Goal: Transaction & Acquisition: Purchase product/service

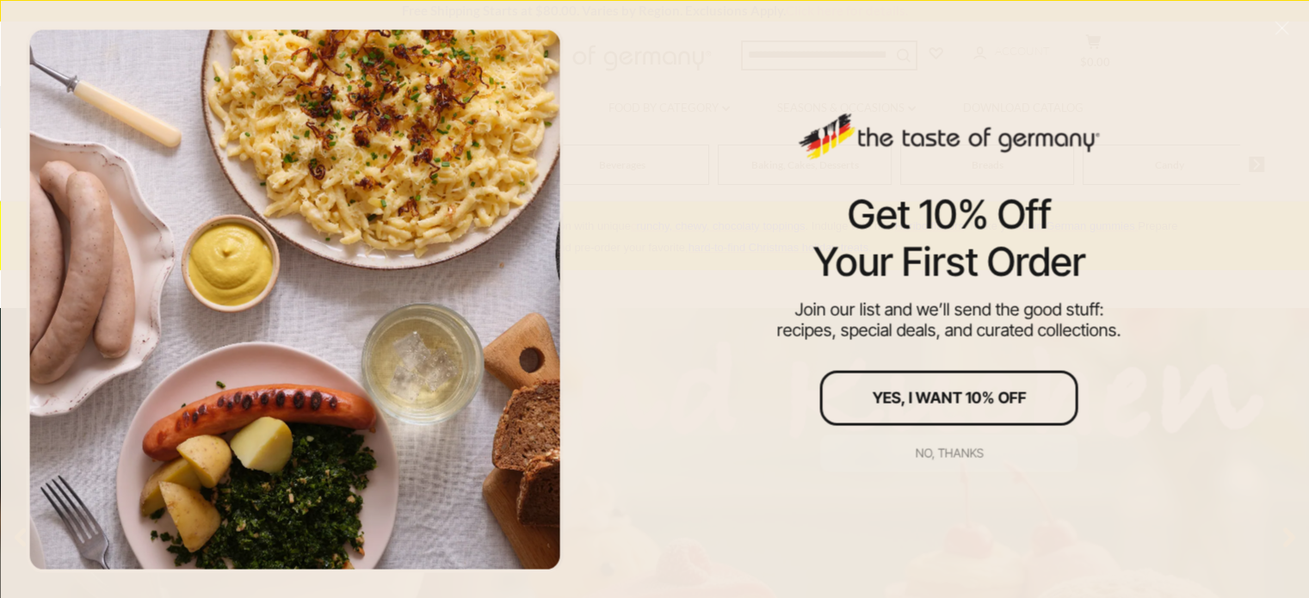
click at [945, 454] on div "No, thanks" at bounding box center [949, 453] width 68 height 12
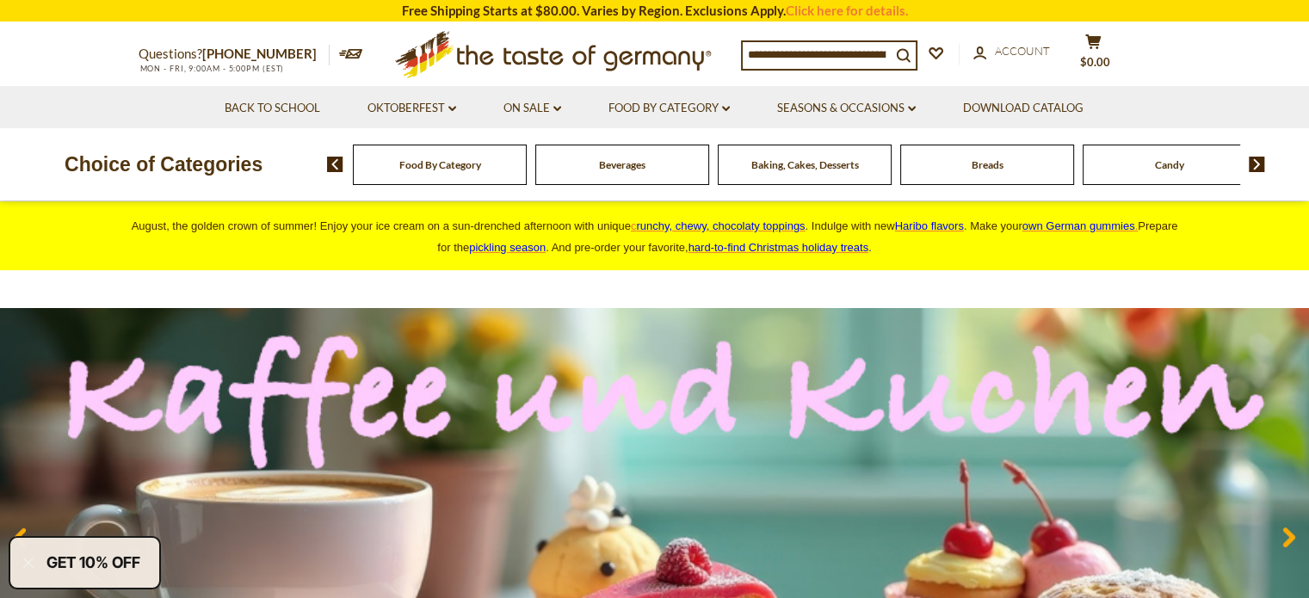
click at [456, 168] on span "Food By Category" at bounding box center [440, 164] width 82 height 13
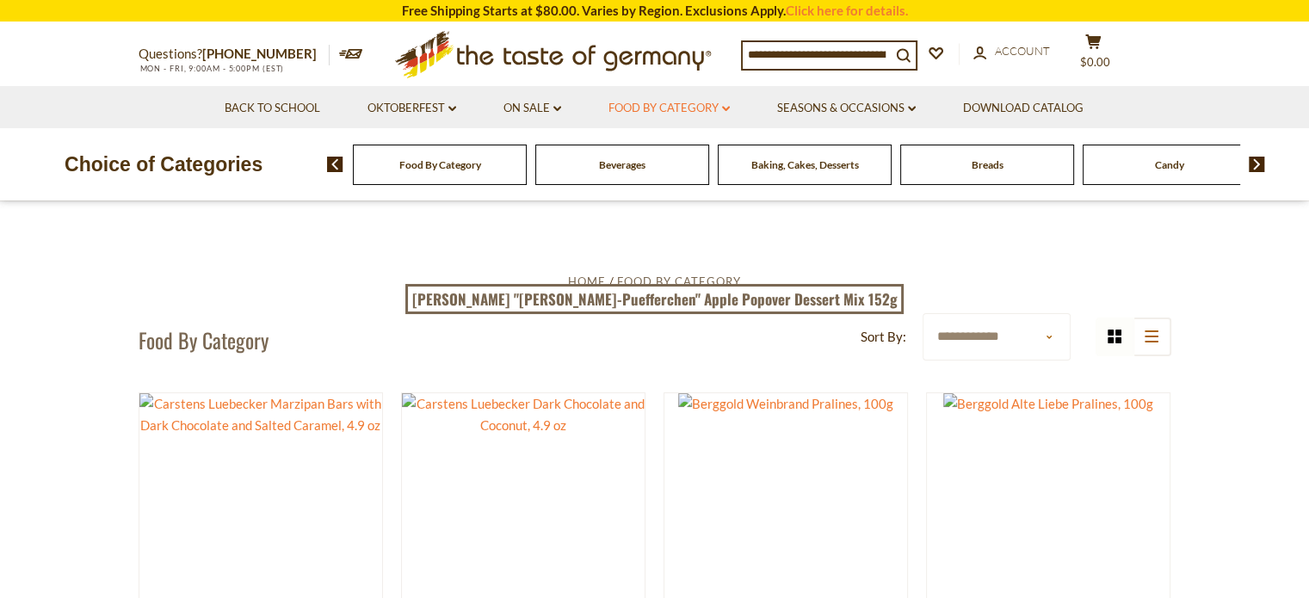
click at [725, 106] on link "Food By Category dropdown_arrow" at bounding box center [669, 108] width 121 height 19
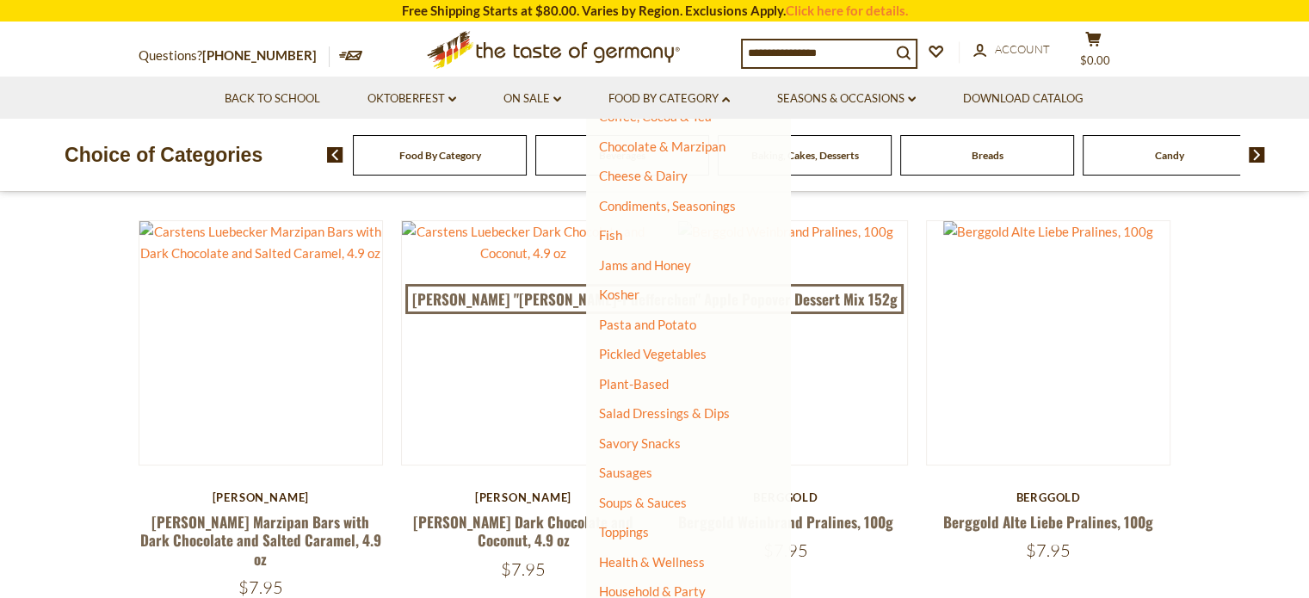
scroll to position [330, 0]
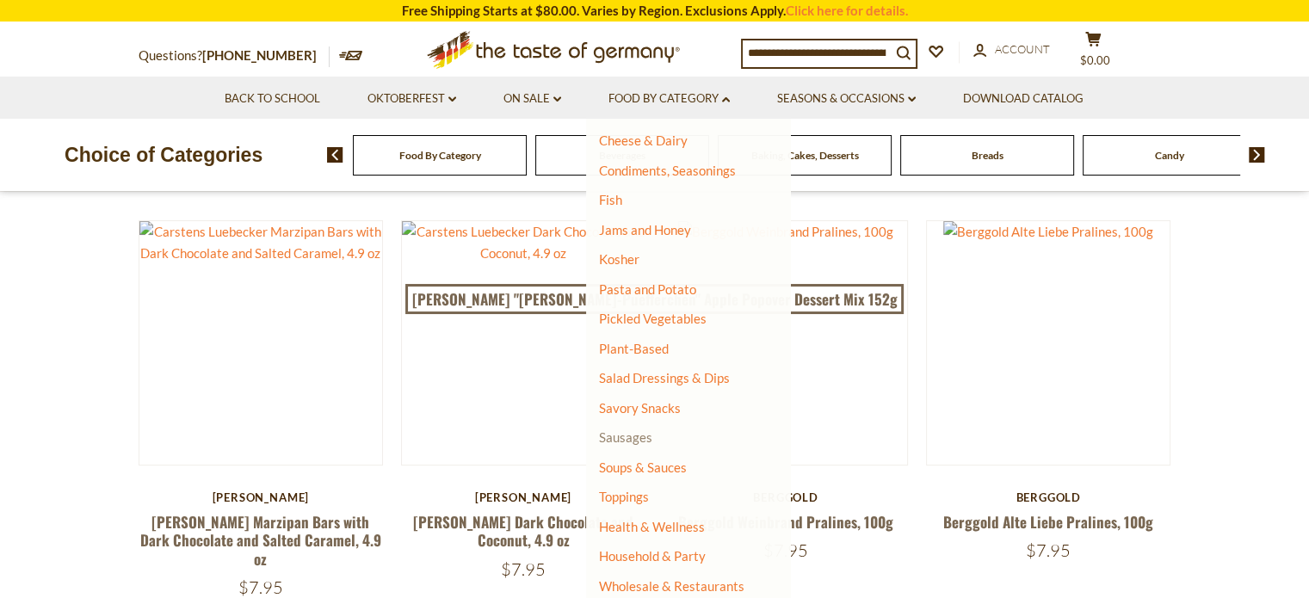
click at [627, 440] on link "Sausages" at bounding box center [625, 436] width 53 height 15
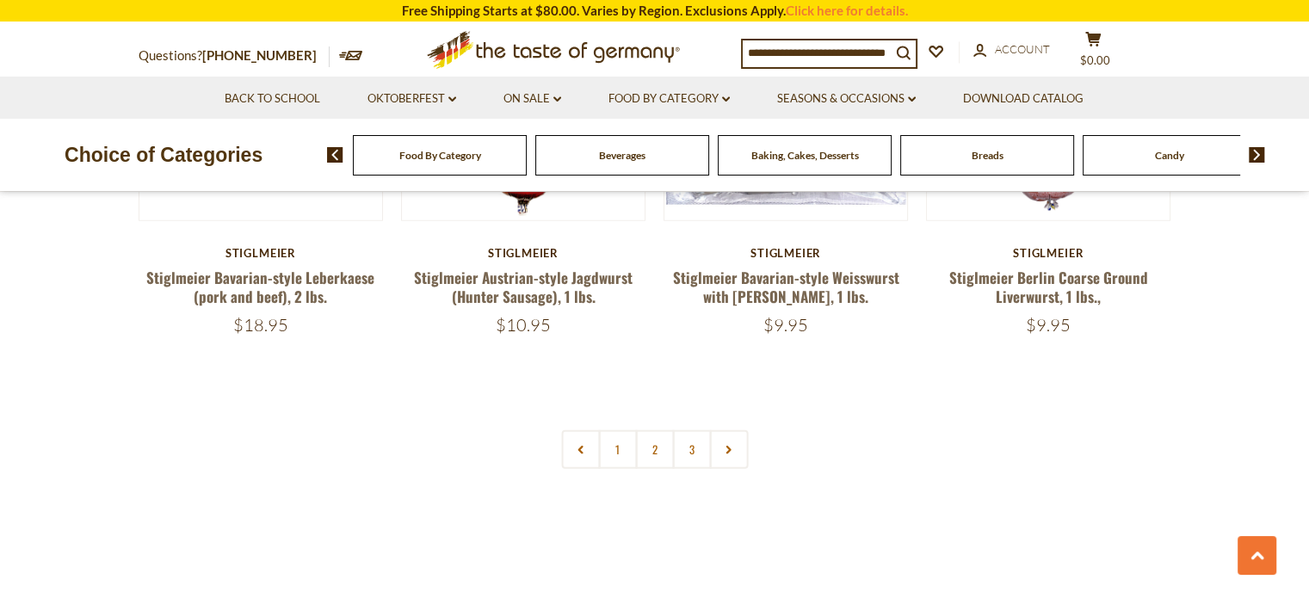
scroll to position [4131, 0]
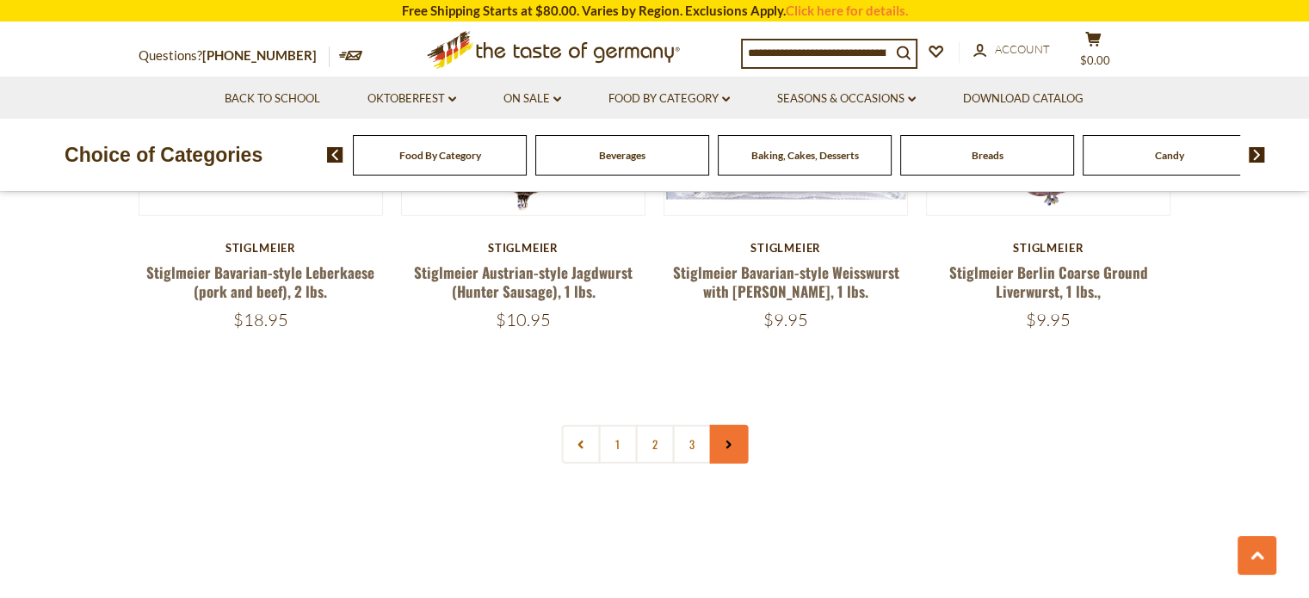
click at [726, 441] on icon at bounding box center [729, 445] width 10 height 9
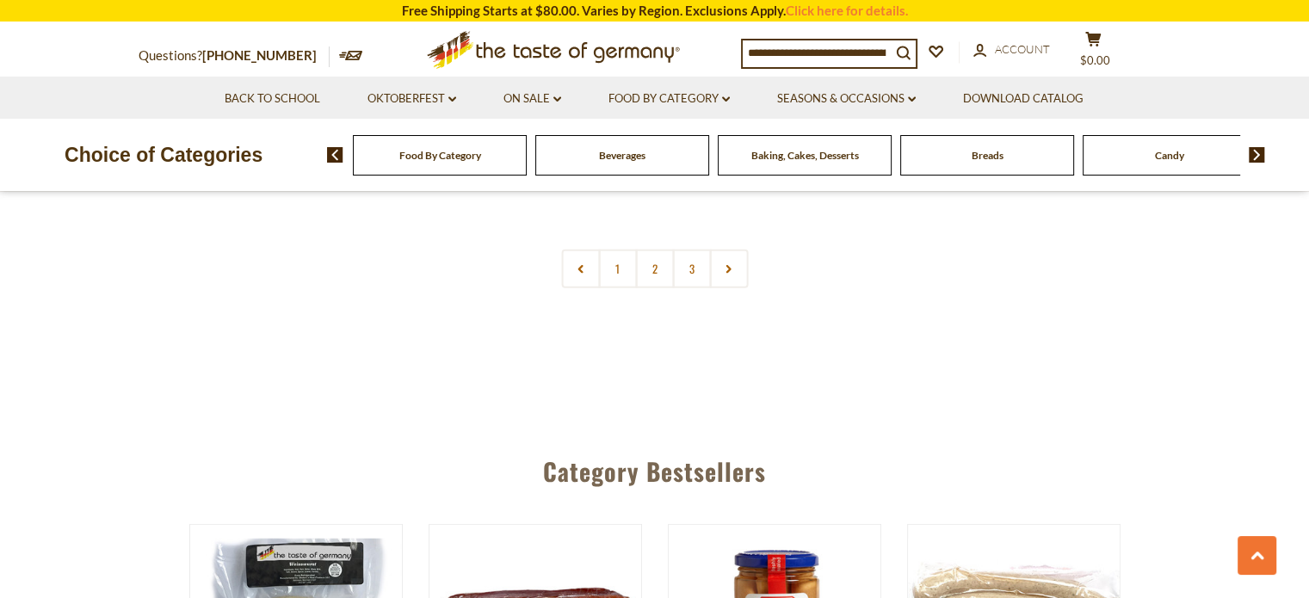
scroll to position [4218, 0]
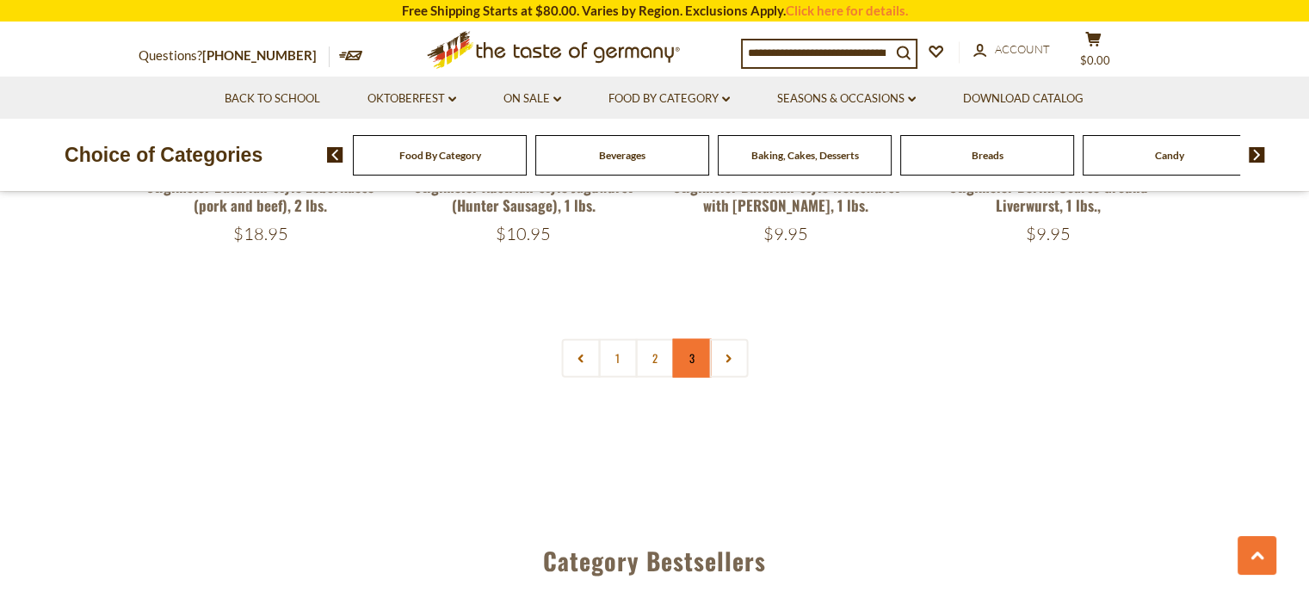
click at [688, 339] on link "3" at bounding box center [691, 358] width 39 height 39
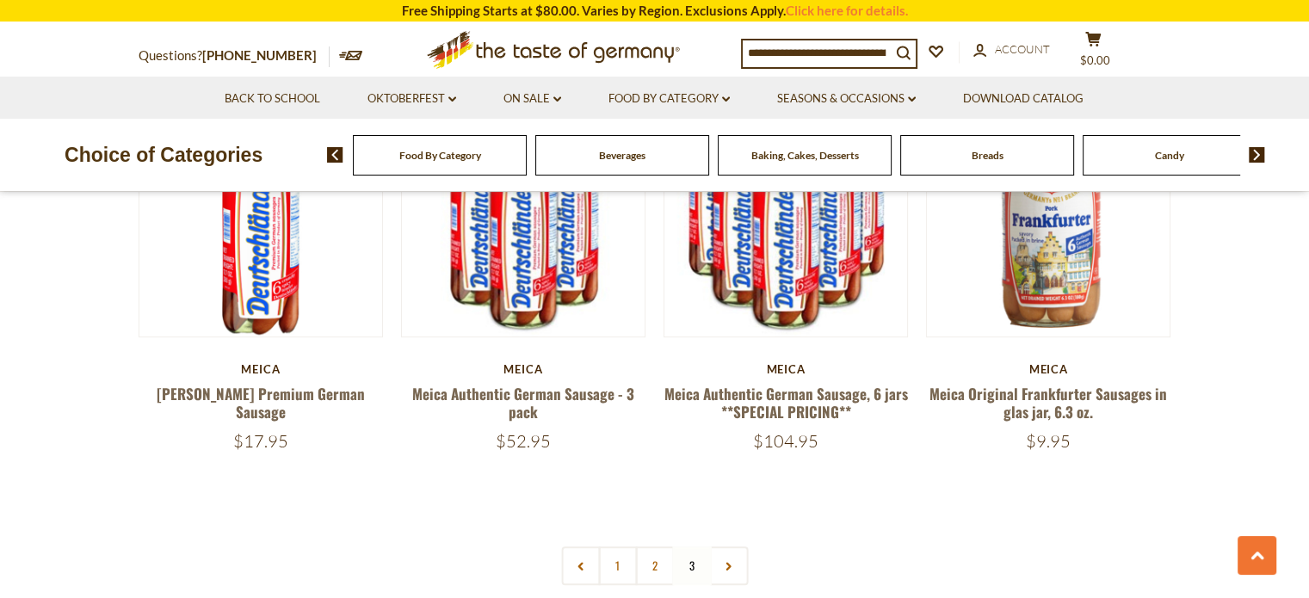
scroll to position [1071, 0]
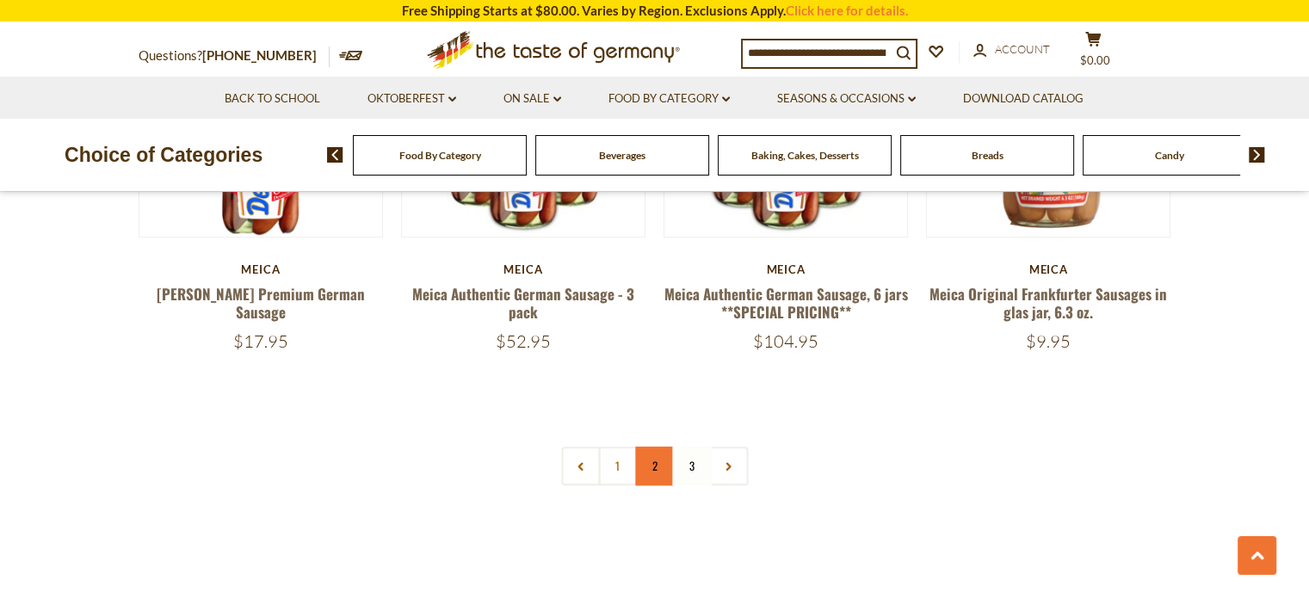
click at [658, 450] on link "2" at bounding box center [654, 466] width 39 height 39
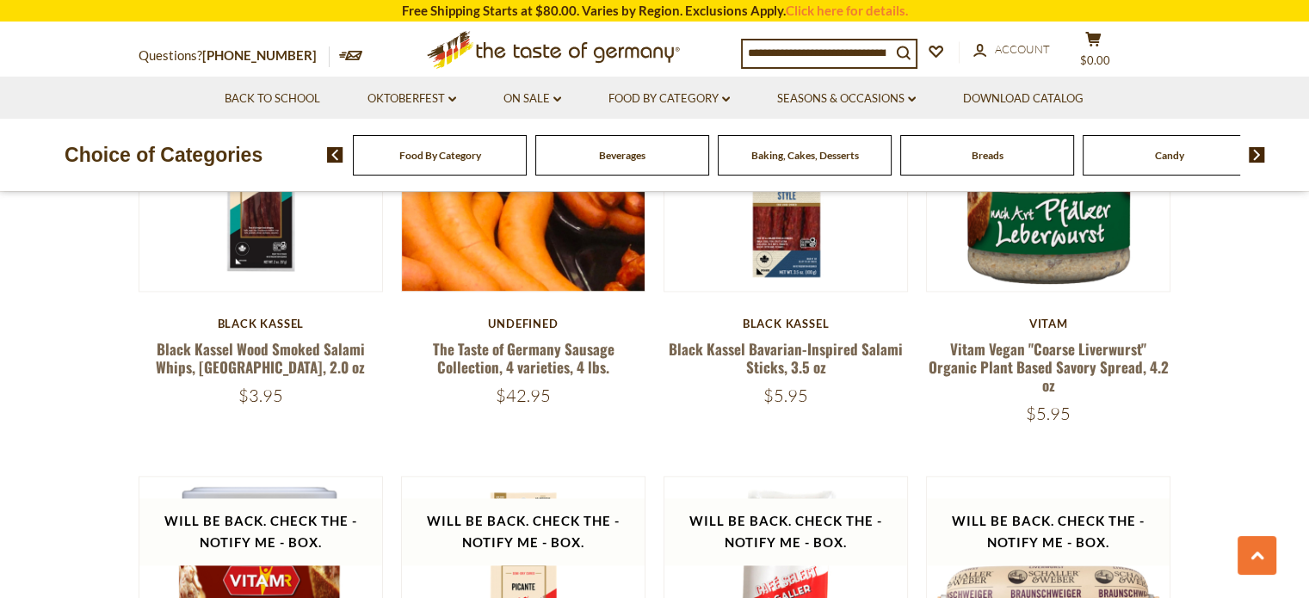
scroll to position [2190, 0]
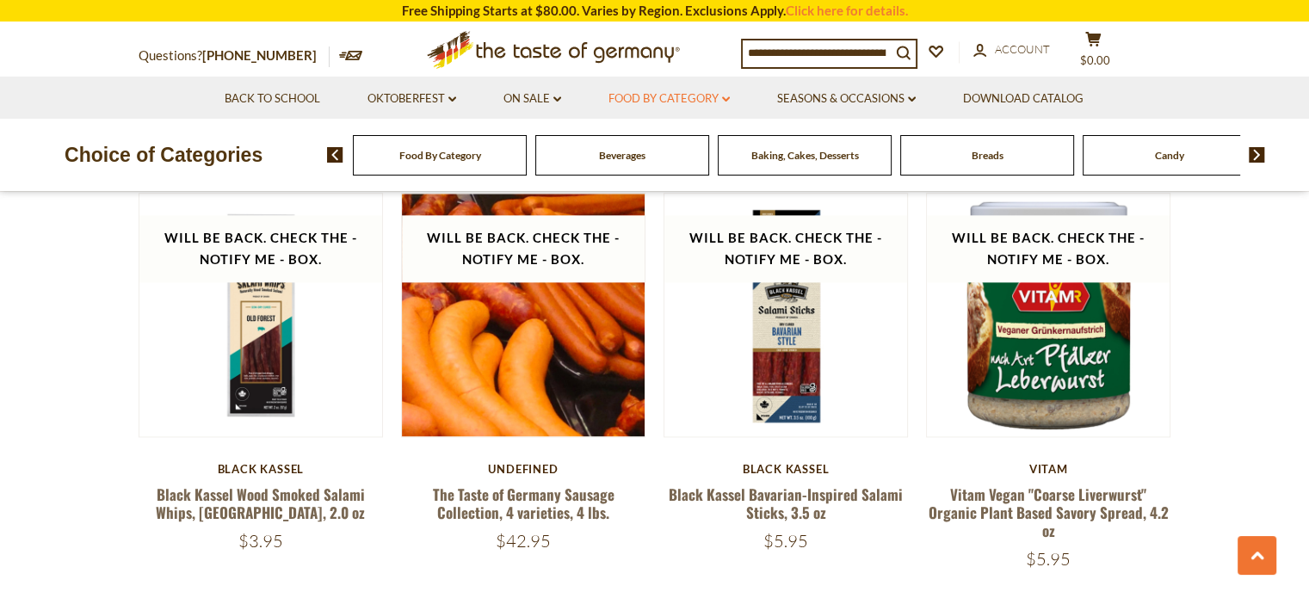
click at [719, 100] on link "Food By Category dropdown_arrow" at bounding box center [669, 99] width 121 height 19
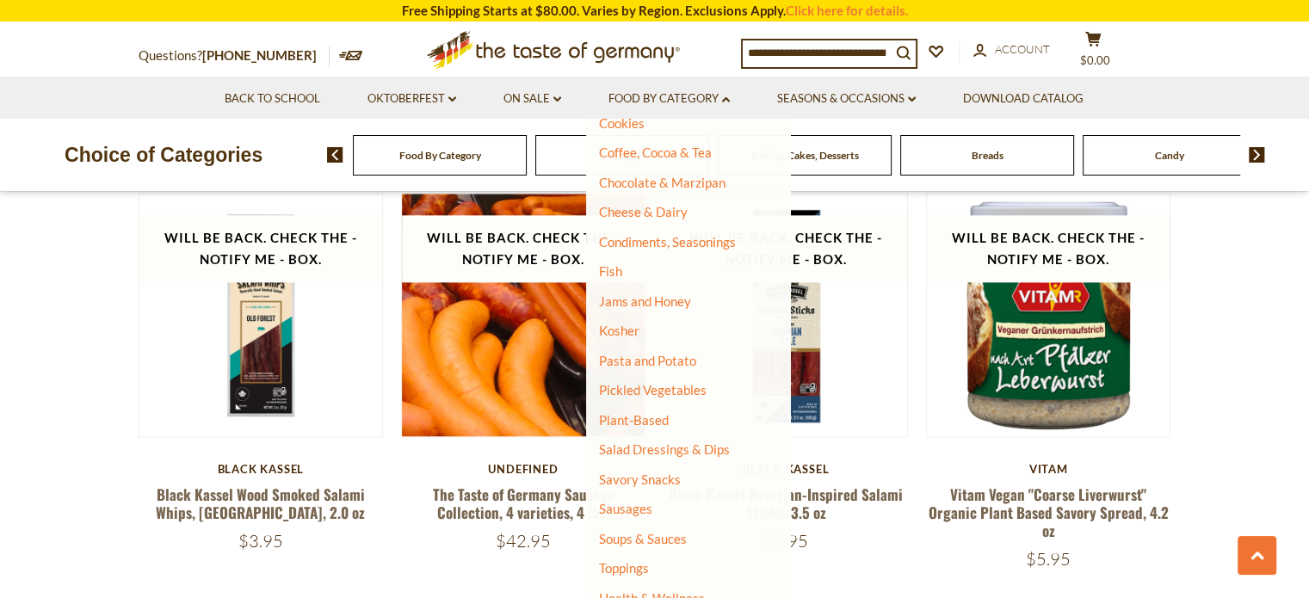
scroll to position [330, 0]
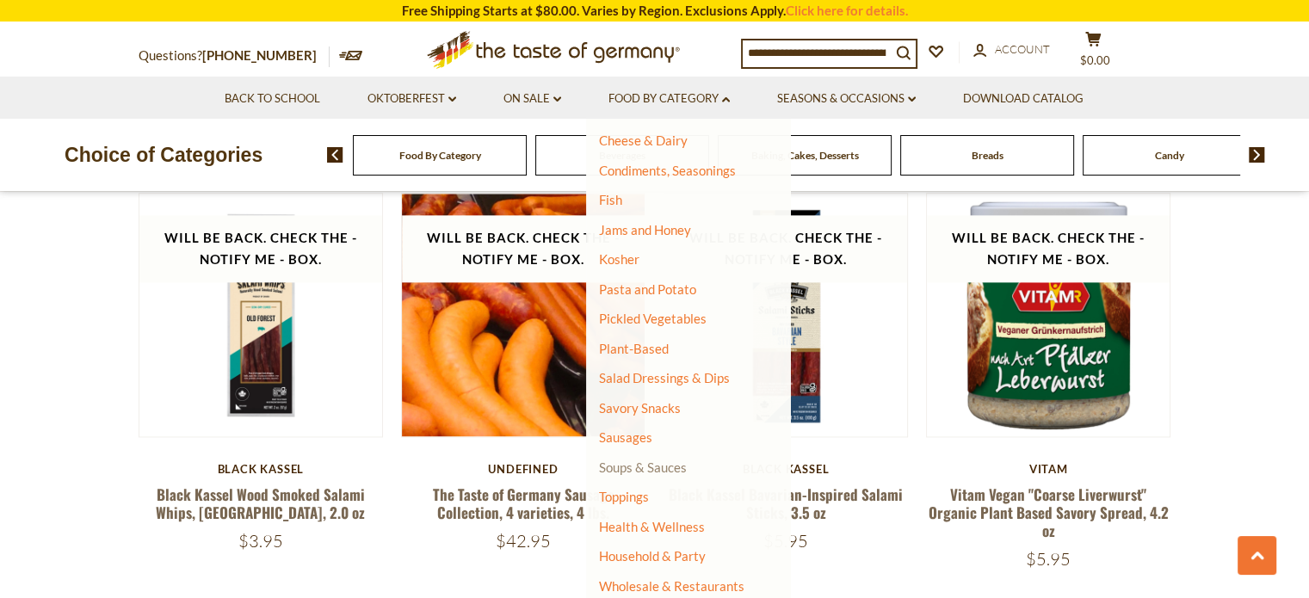
click at [647, 470] on link "Soups & Sauces" at bounding box center [643, 467] width 88 height 15
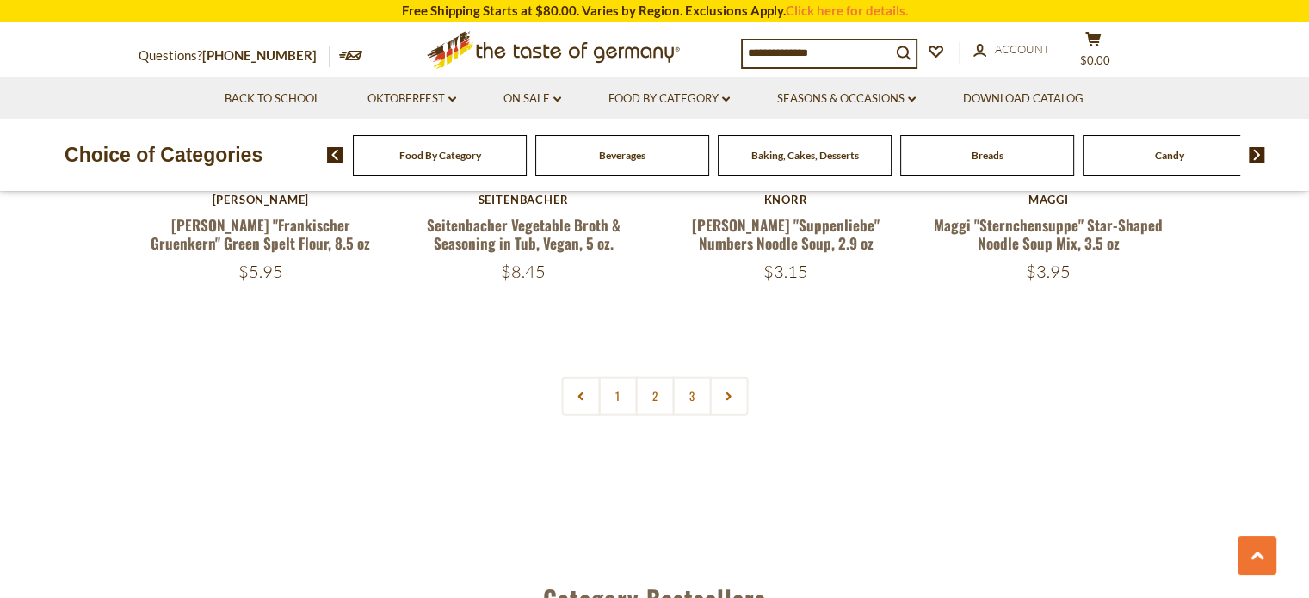
scroll to position [3873, 0]
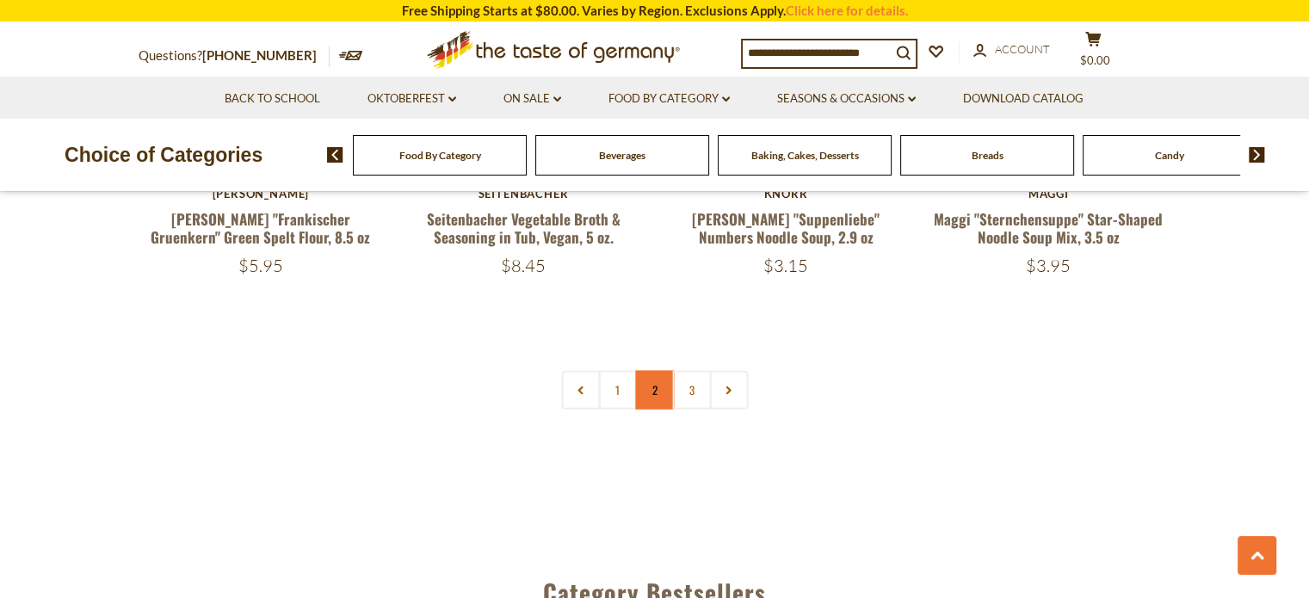
click at [652, 371] on link "2" at bounding box center [654, 390] width 39 height 39
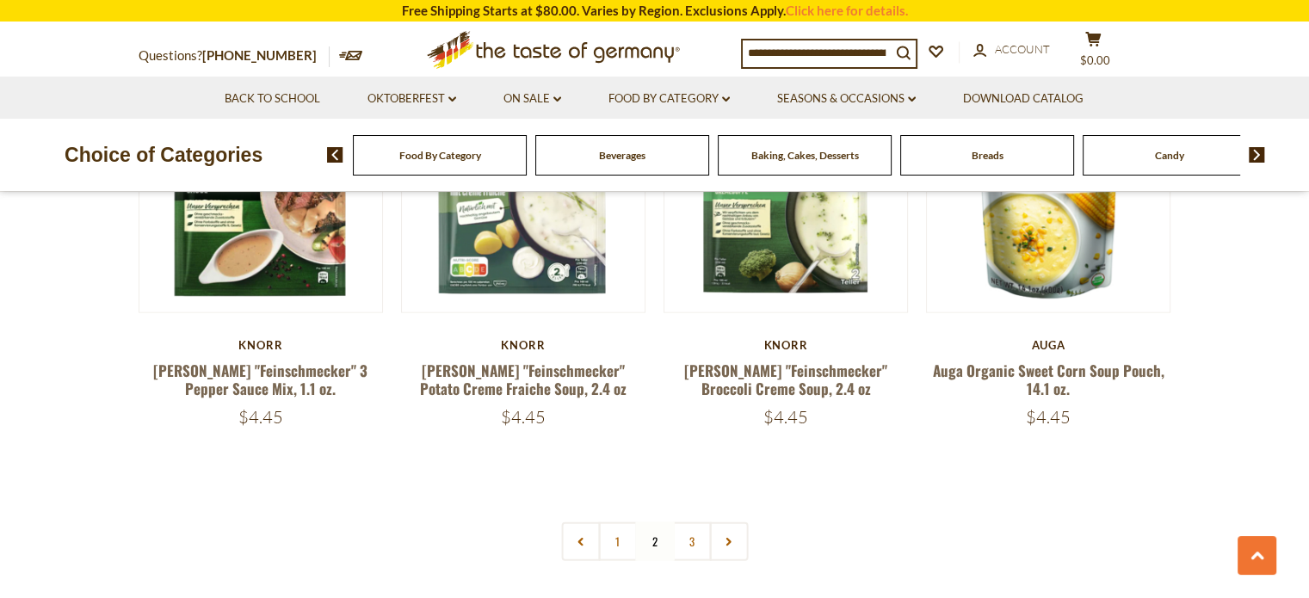
scroll to position [3701, 0]
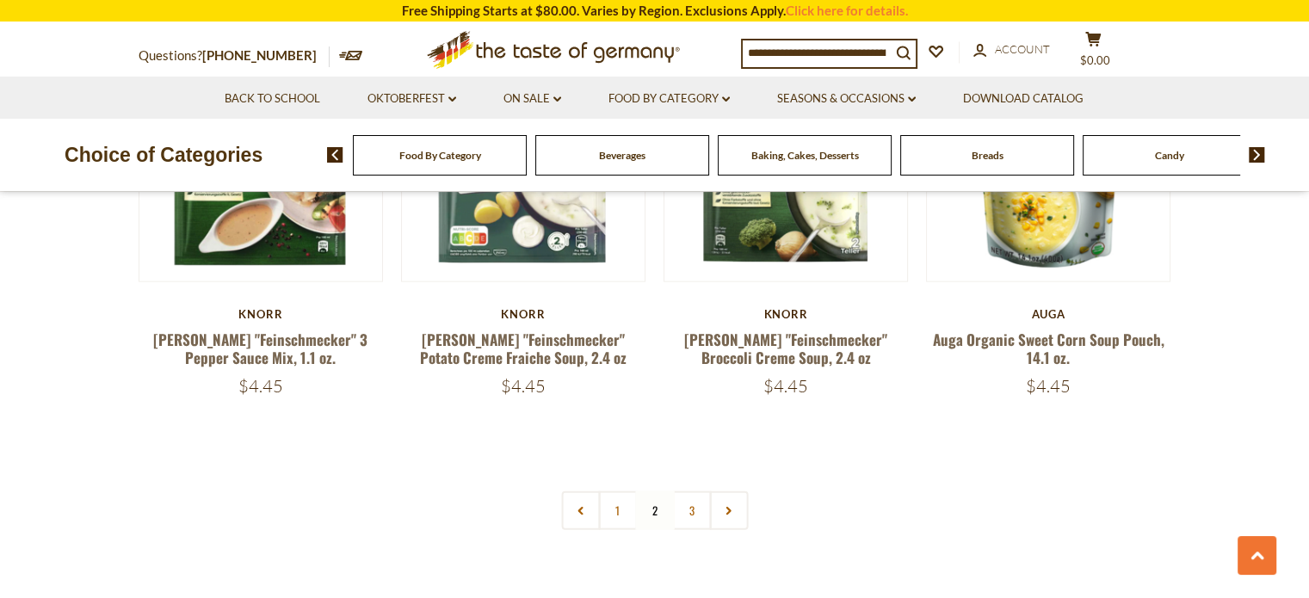
click at [695, 491] on link "3" at bounding box center [691, 510] width 39 height 39
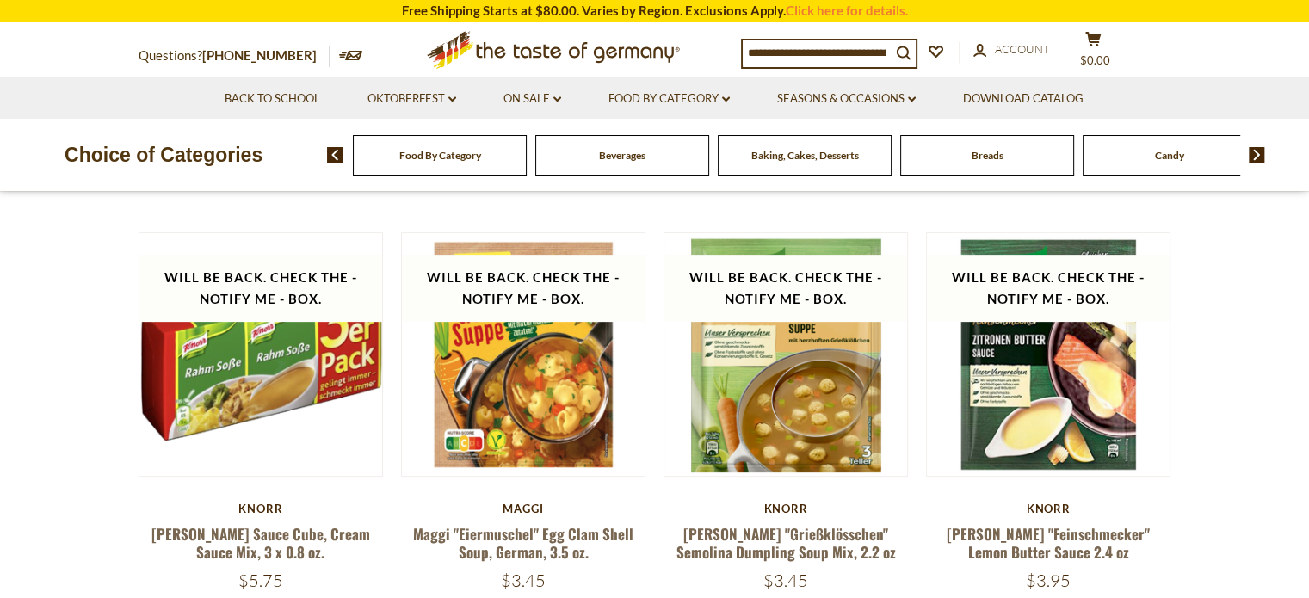
scroll to position [0, 0]
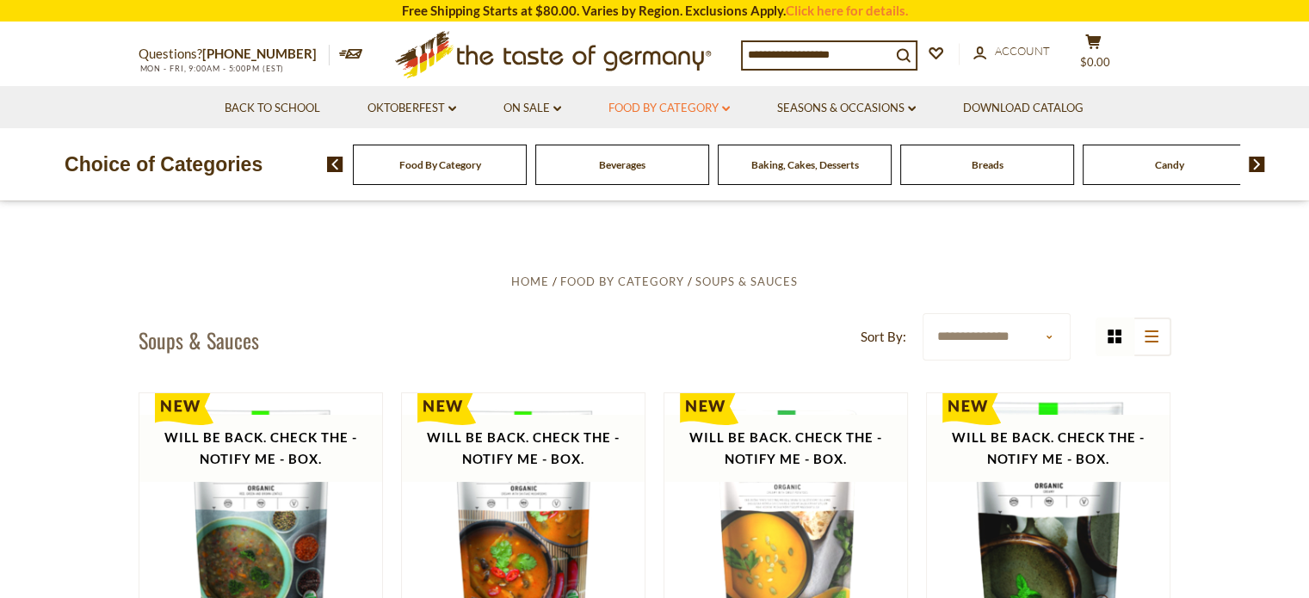
click at [710, 105] on link "Food By Category dropdown_arrow" at bounding box center [669, 108] width 121 height 19
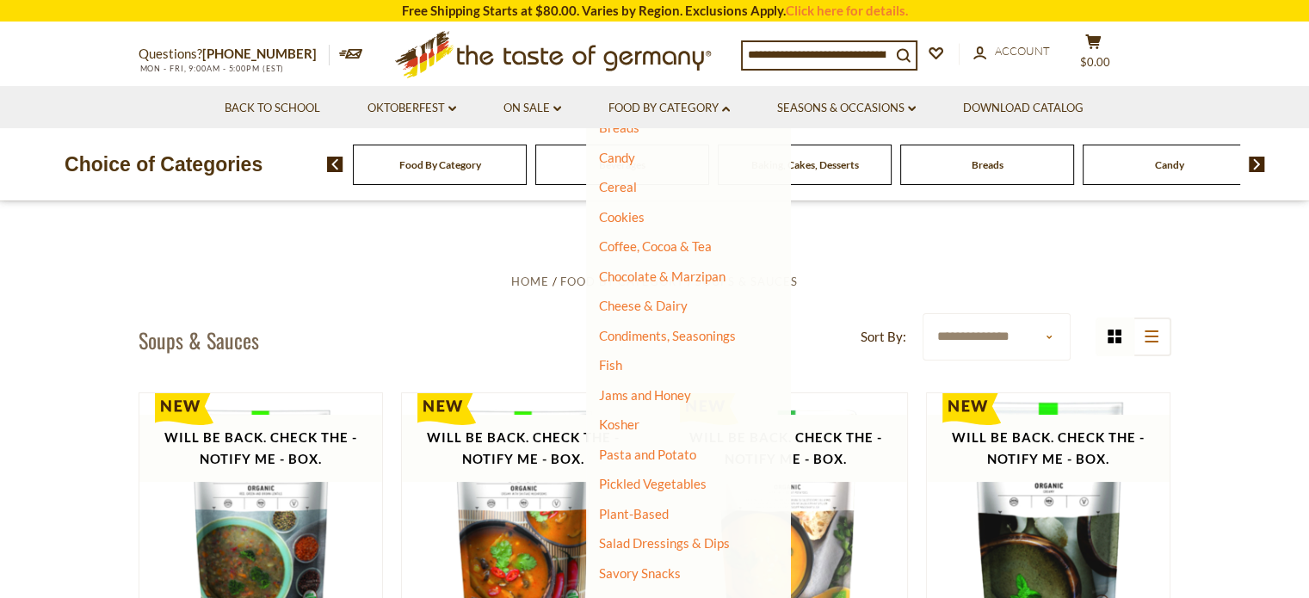
scroll to position [158, 0]
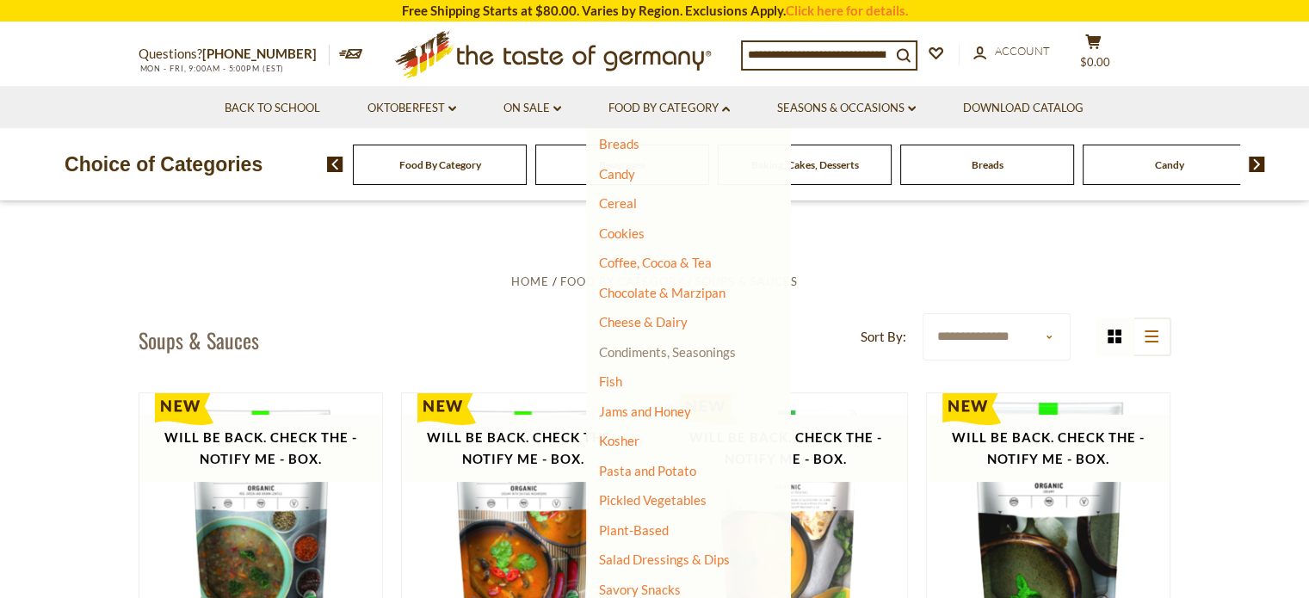
click at [630, 354] on link "Condiments, Seasonings" at bounding box center [667, 351] width 137 height 15
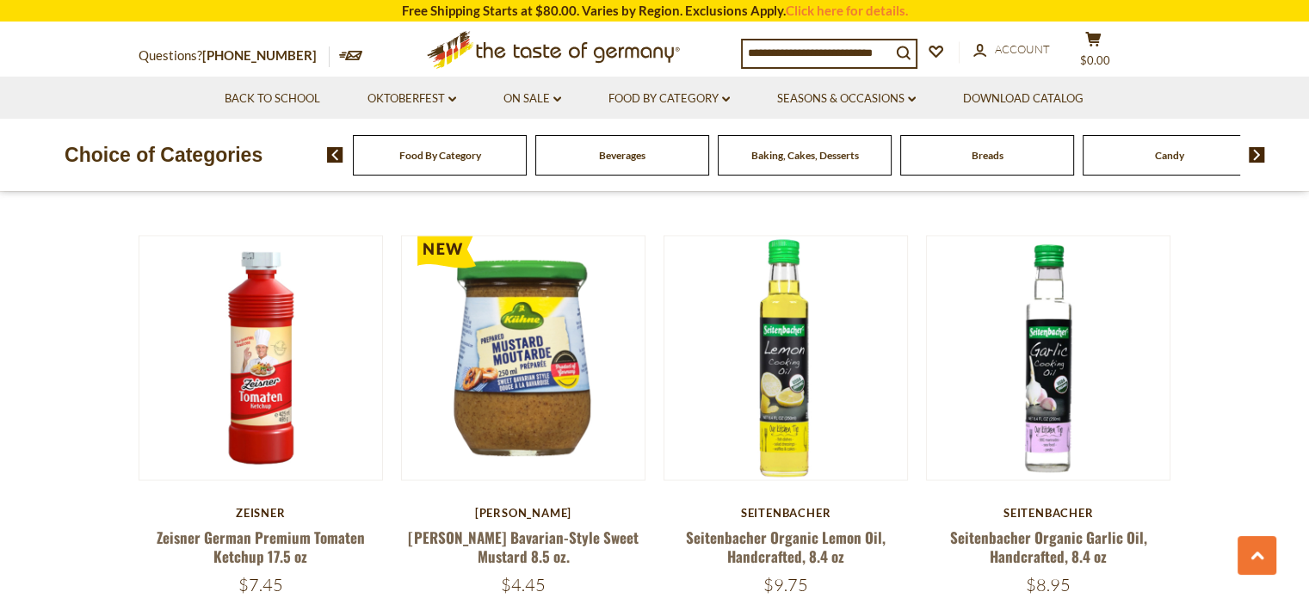
scroll to position [3013, 0]
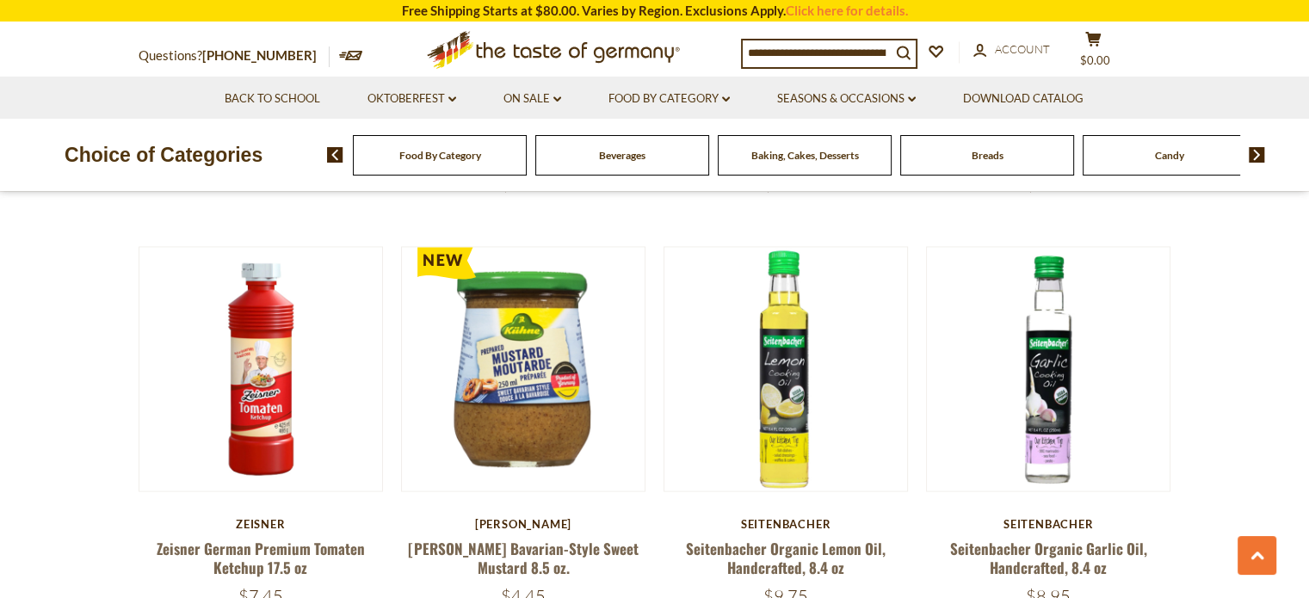
click at [774, 54] on input at bounding box center [817, 52] width 148 height 24
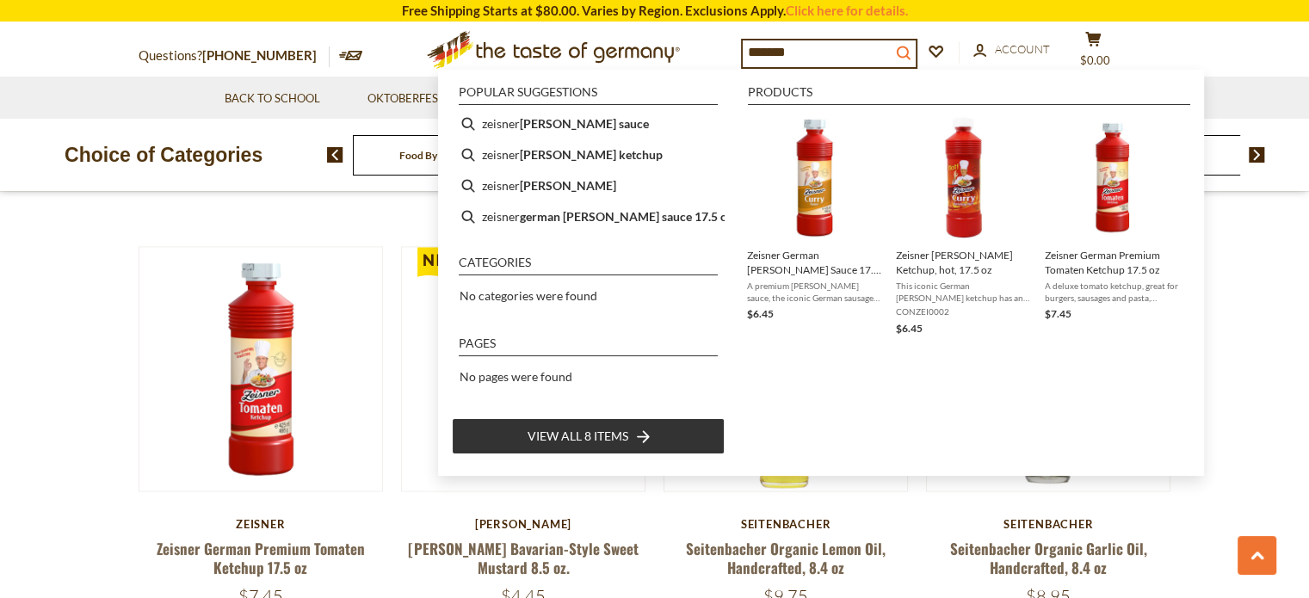
type input "*******"
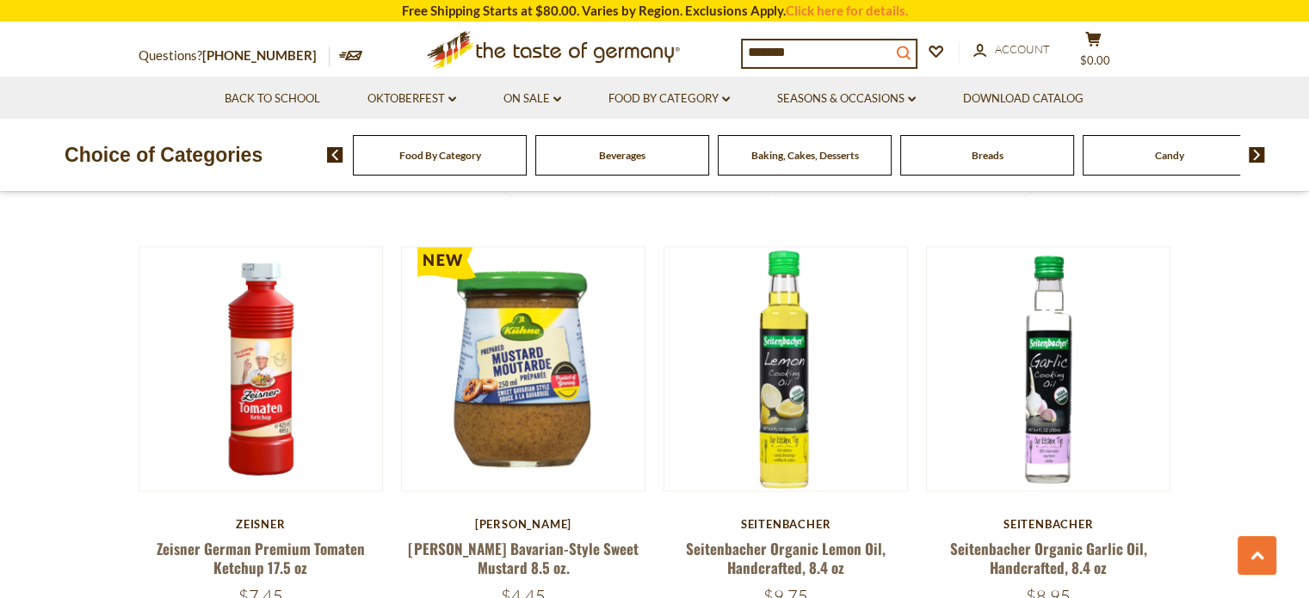
click at [911, 54] on icon "search_icon" at bounding box center [903, 53] width 15 height 15
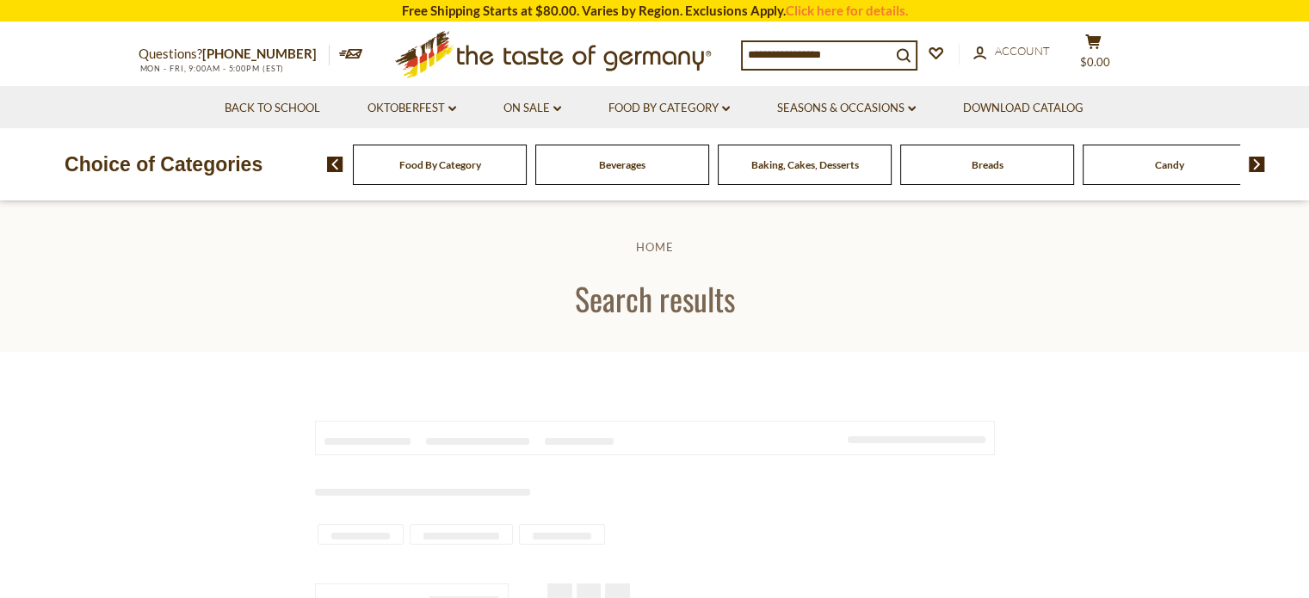
type input "*******"
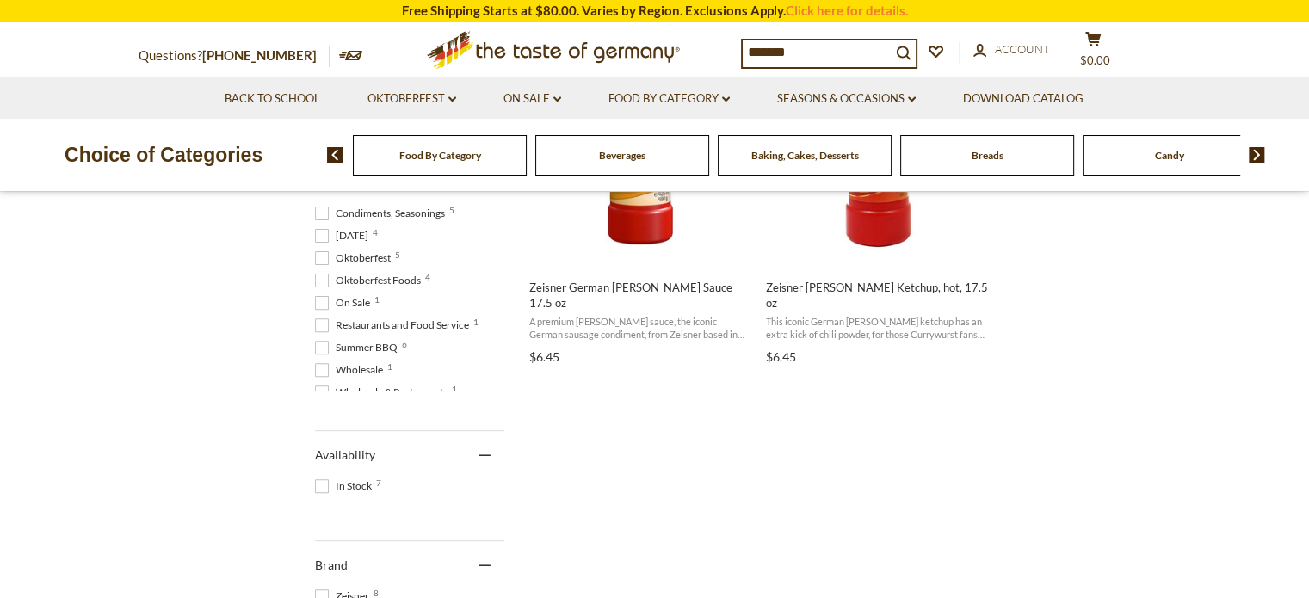
scroll to position [86, 0]
